Goal: Information Seeking & Learning: Learn about a topic

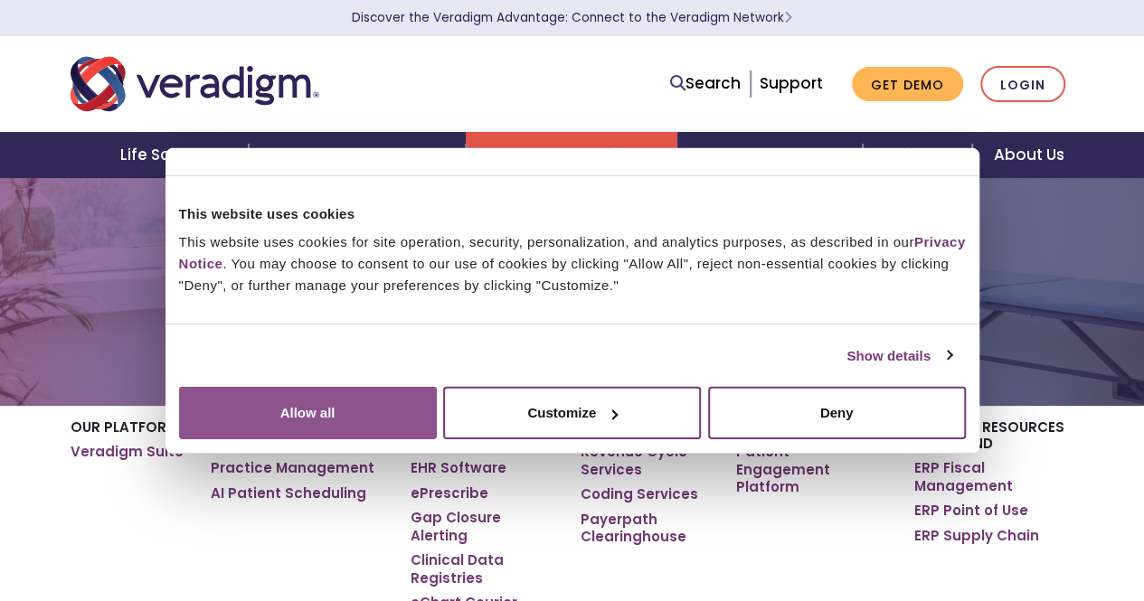
click at [437, 440] on button "Allow all" at bounding box center [308, 413] width 258 height 52
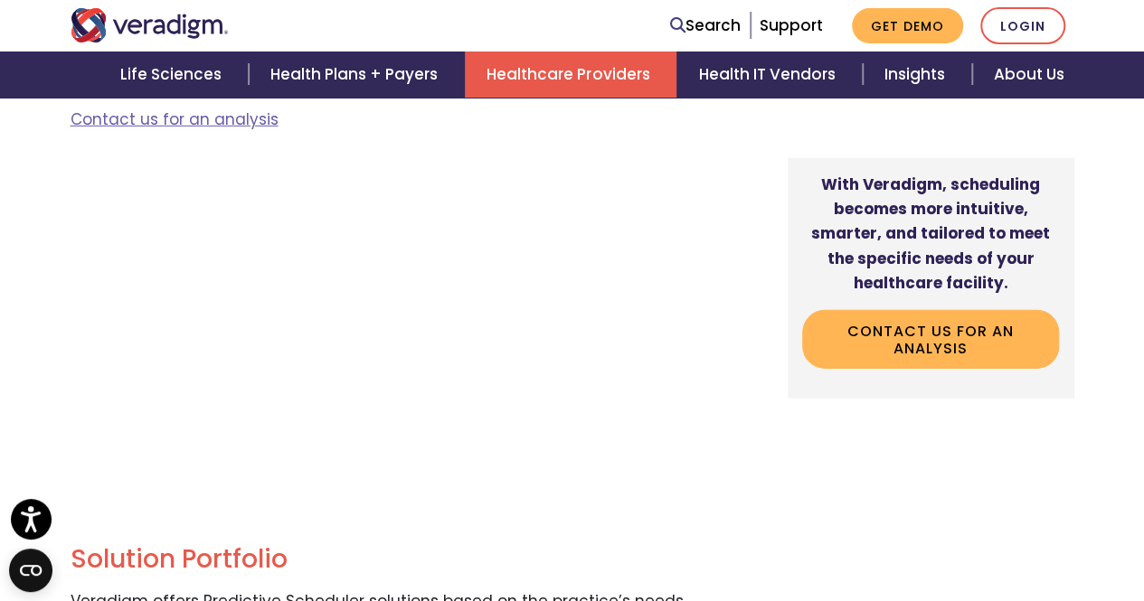
scroll to position [2675, 0]
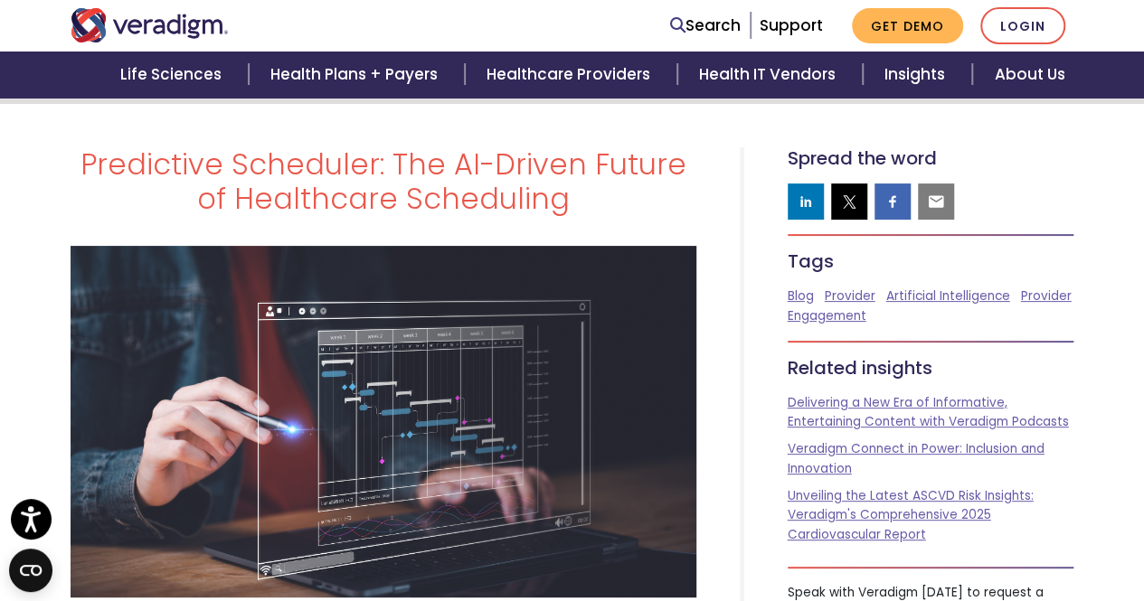
scroll to position [14, 0]
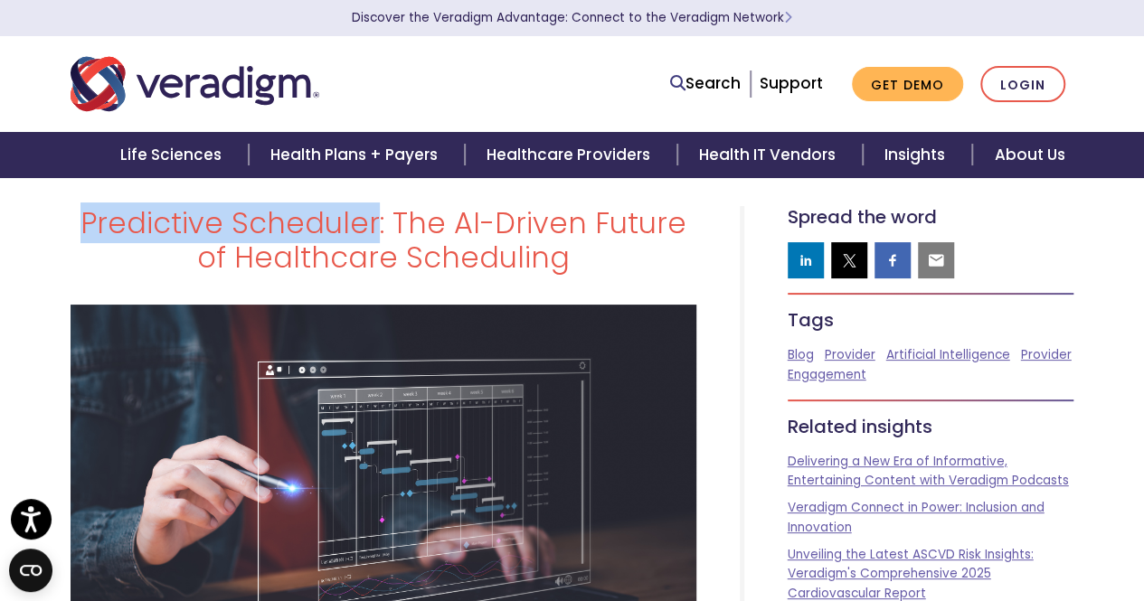
drag, startPoint x: 88, startPoint y: 231, endPoint x: 380, endPoint y: 219, distance: 292.4
click at [380, 219] on h1 "Predictive Scheduler: The AI-Driven Future of Healthcare Scheduling" at bounding box center [384, 241] width 626 height 70
copy h1 "Predictive Scheduler"
